Goal: Answer question/provide support

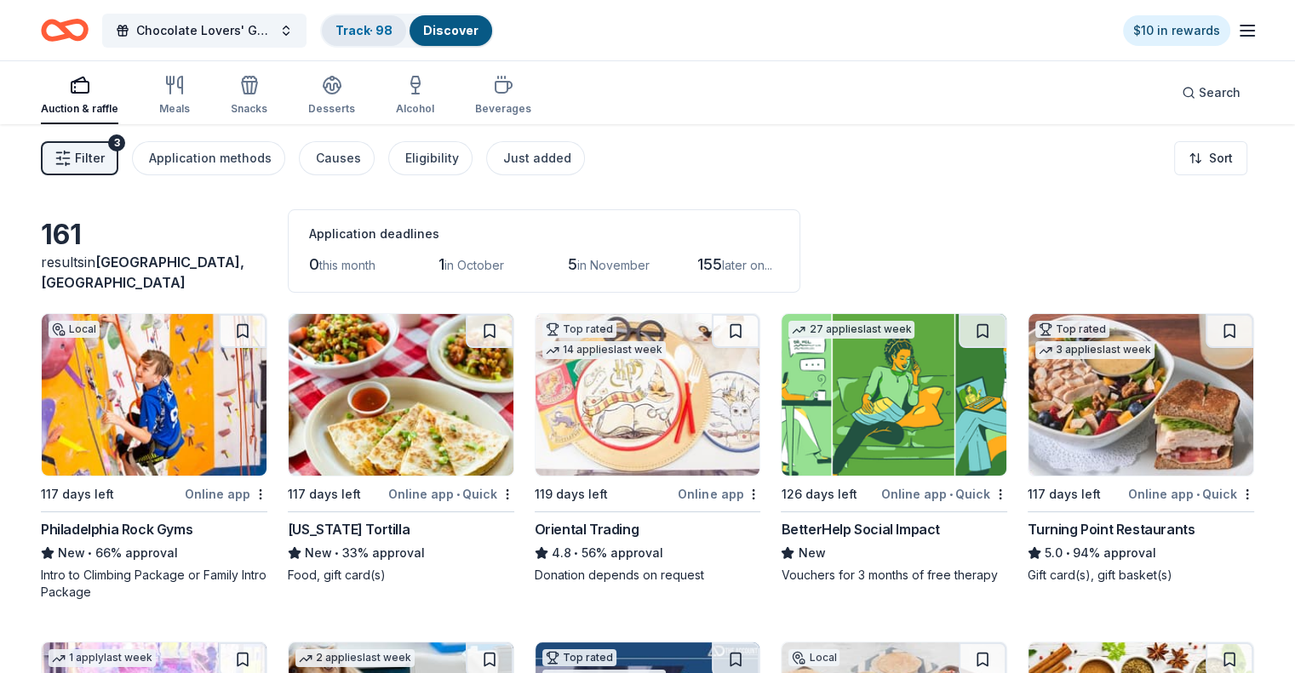
click at [392, 26] on link "Track · 98" at bounding box center [363, 30] width 57 height 14
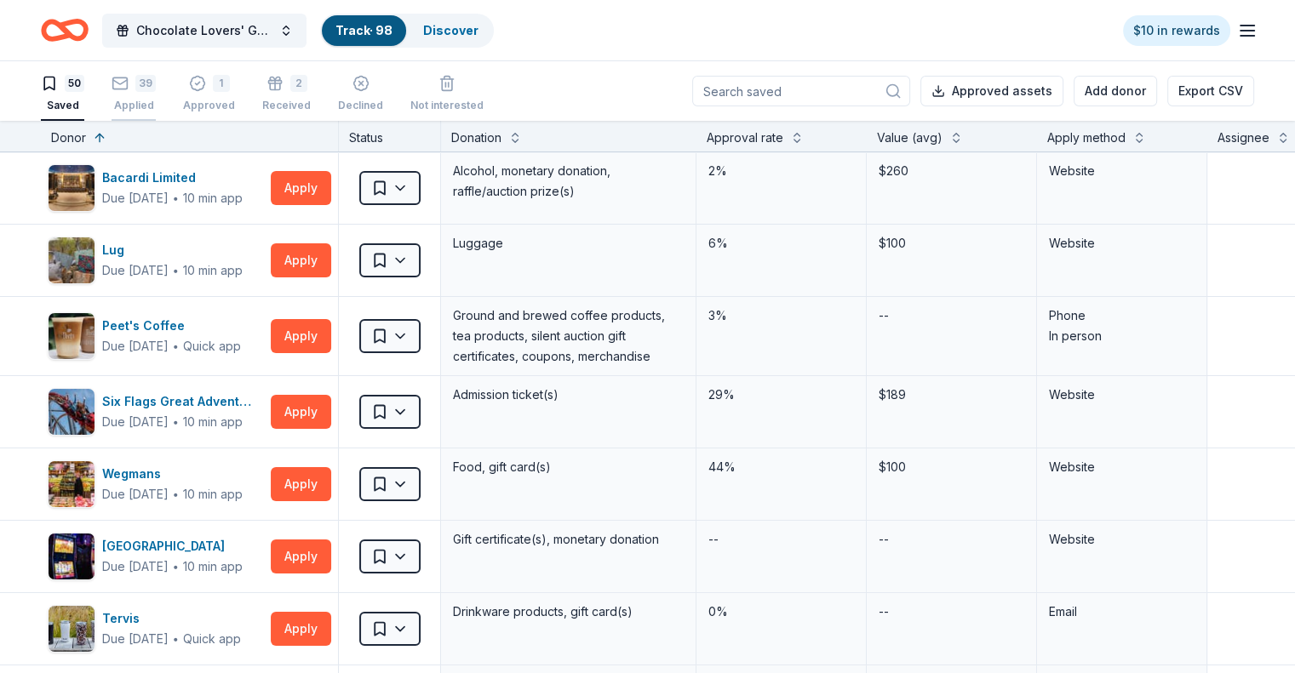
click at [156, 88] on div "39" at bounding box center [133, 83] width 44 height 17
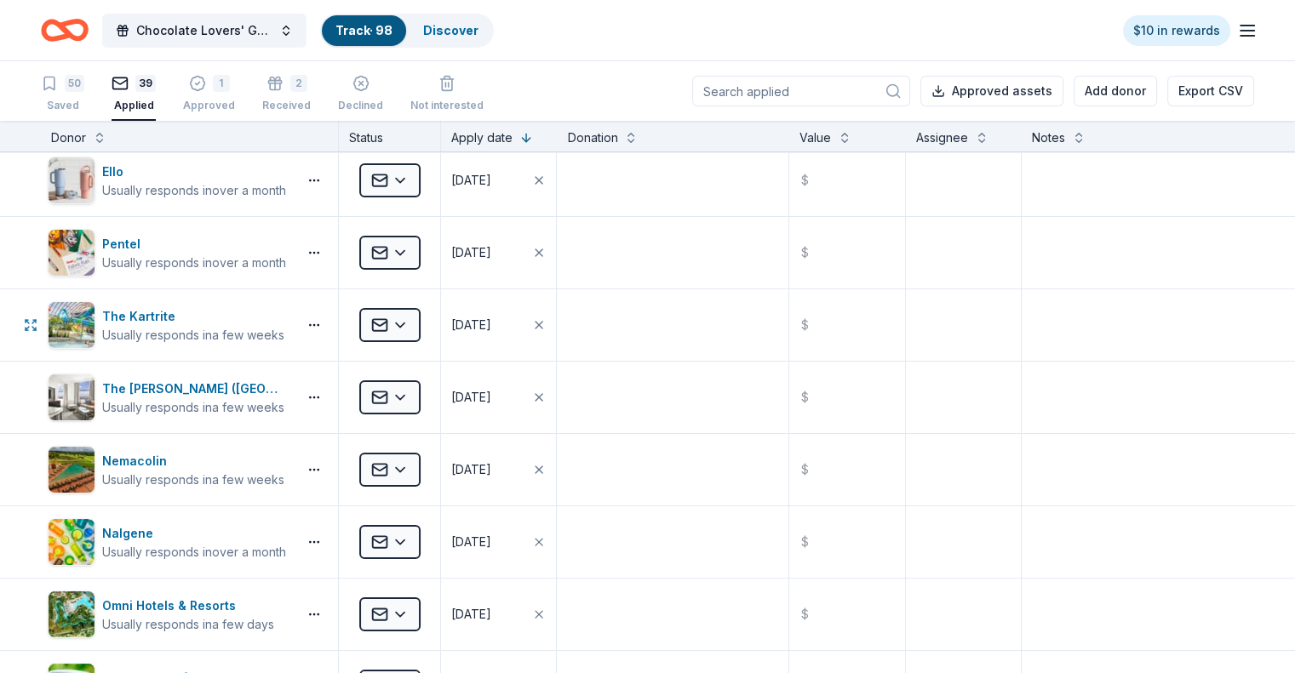
scroll to position [255, 0]
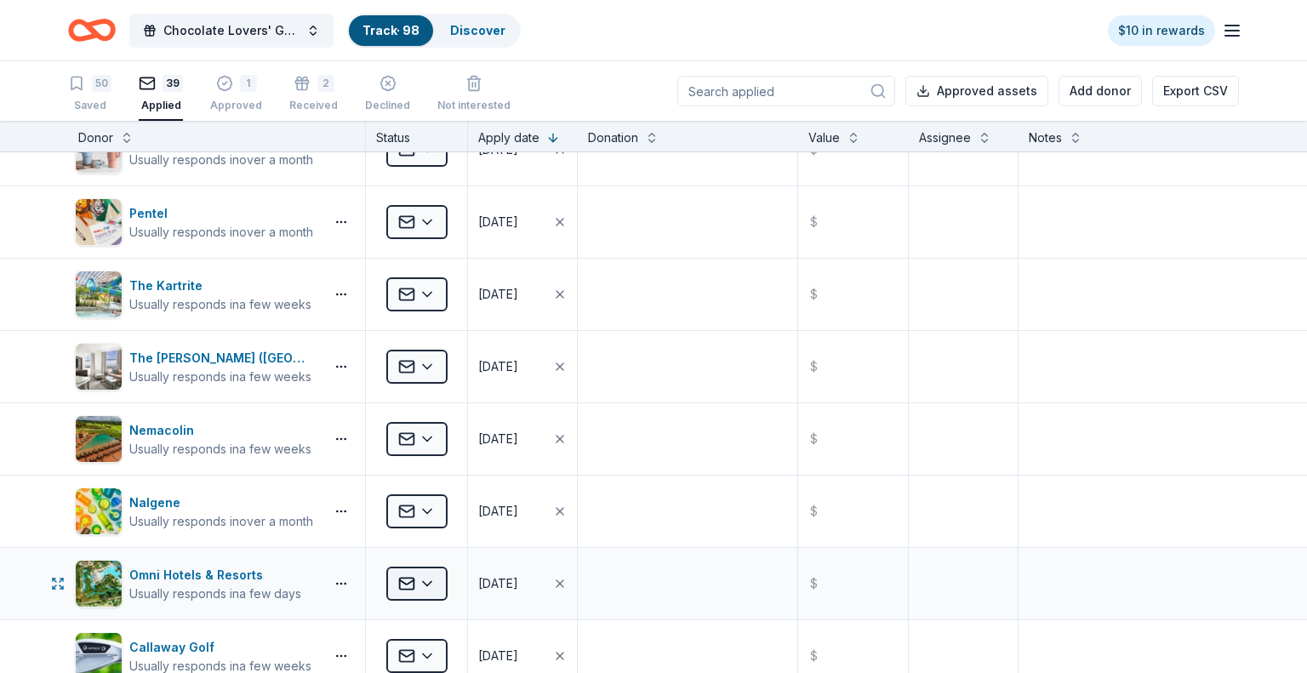
click at [410, 579] on html "Chocolate Lovers' Gala Track · 98 Discover $10 in rewards 50 Saved 39 Applied 1…" at bounding box center [653, 336] width 1307 height 673
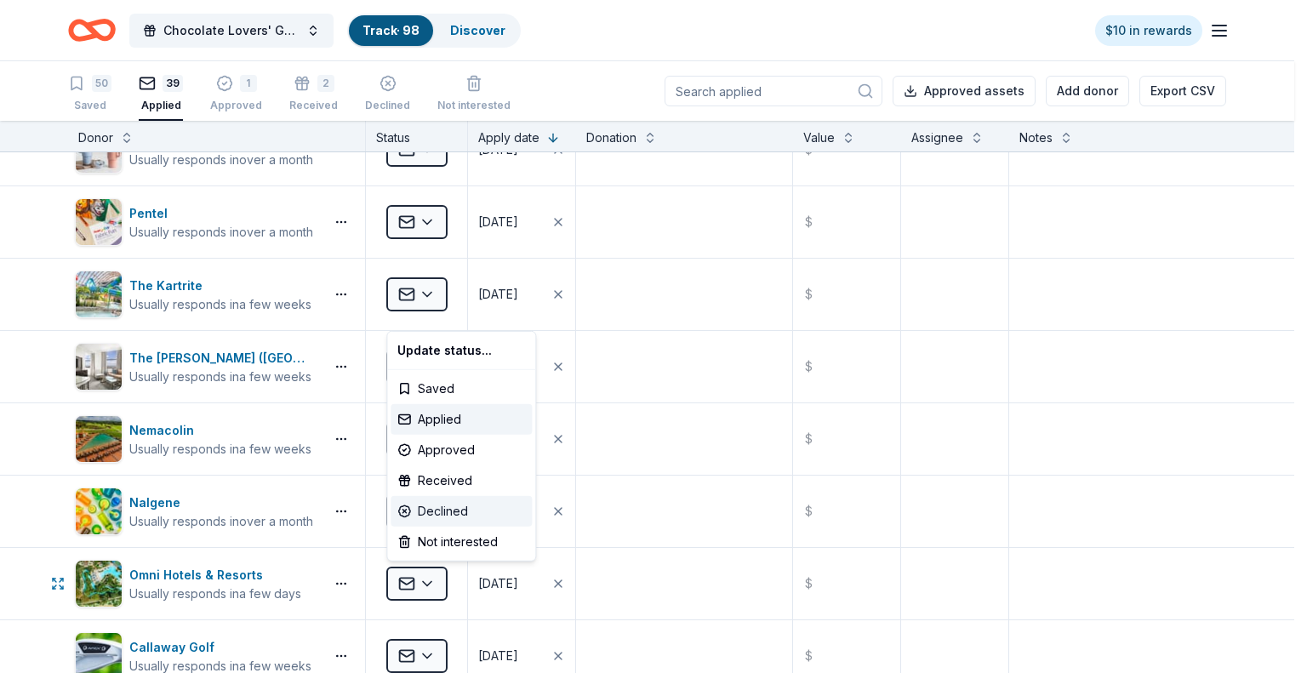
click at [443, 511] on div "Declined" at bounding box center [461, 511] width 141 height 31
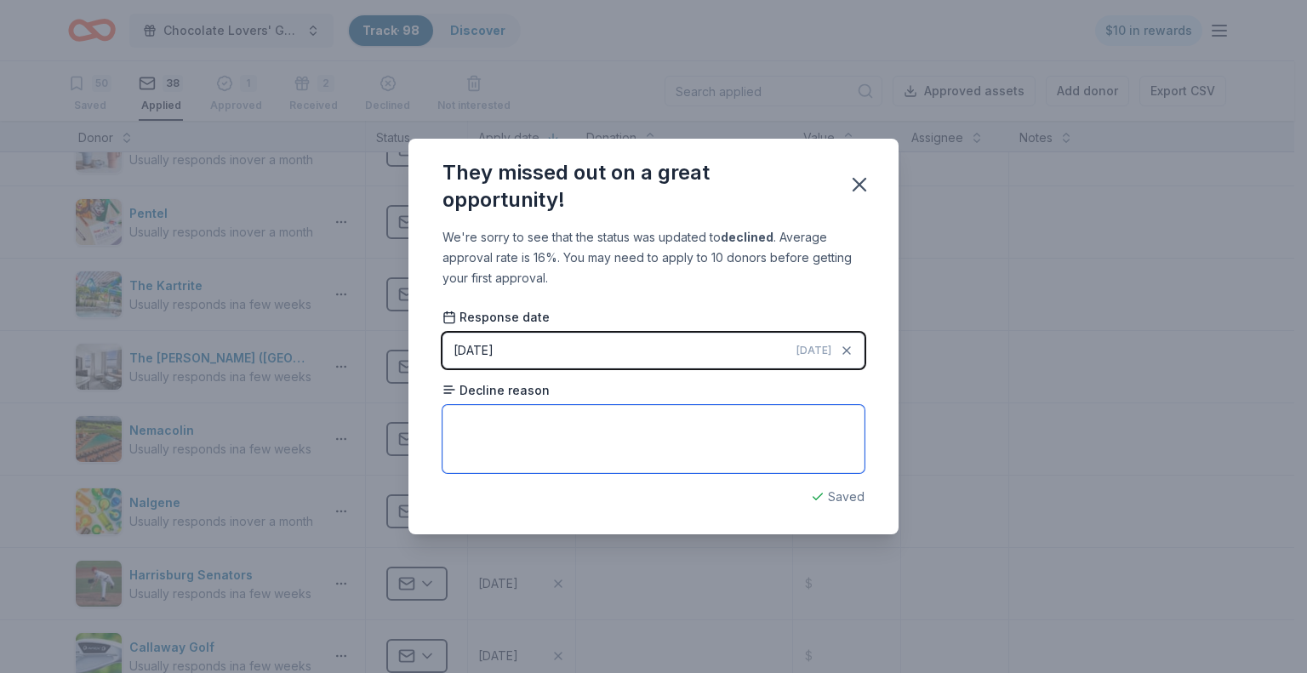
click at [659, 443] on textarea at bounding box center [654, 439] width 422 height 68
type textarea "Too many donation requests"
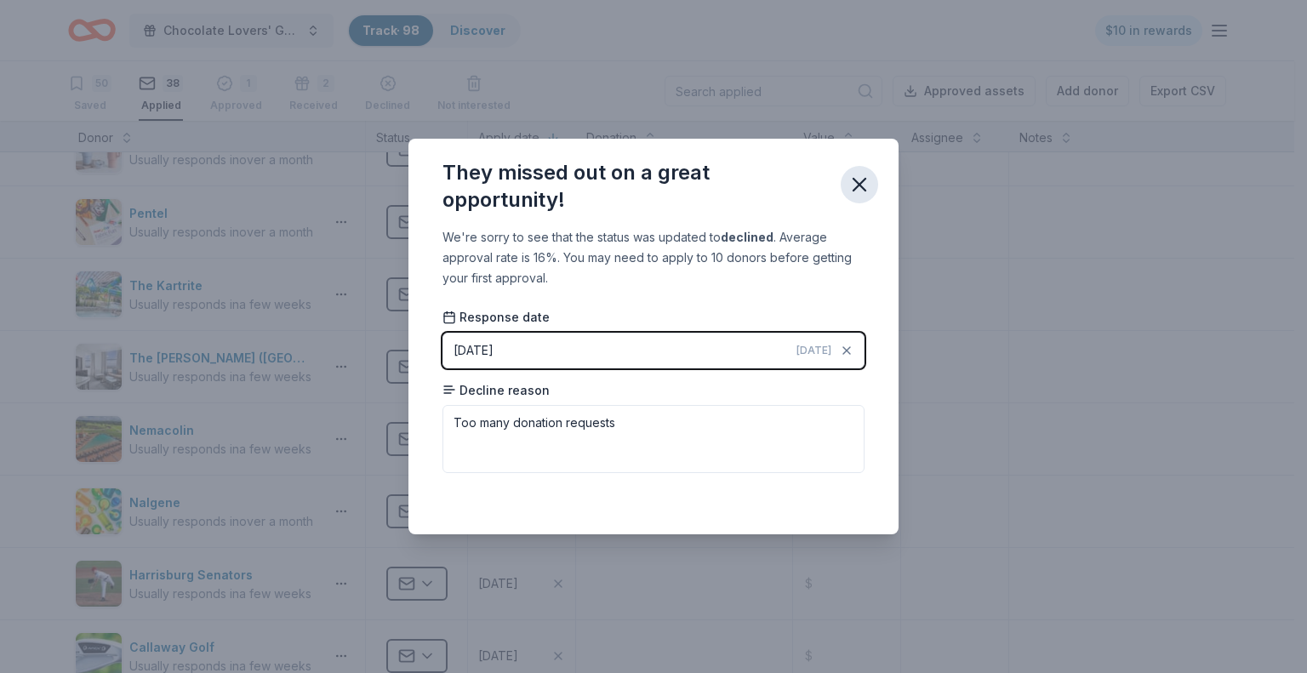
click at [860, 184] on icon "button" at bounding box center [860, 185] width 12 height 12
